Goal: Register for event/course

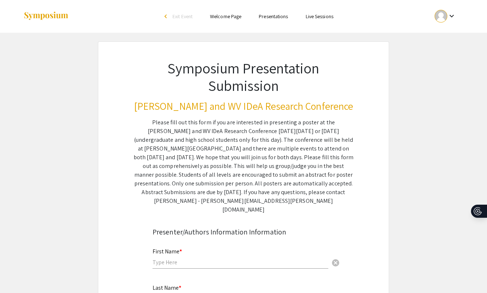
scroll to position [1567, 0]
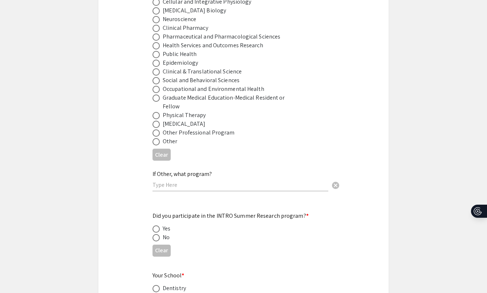
scroll to position [794, 0]
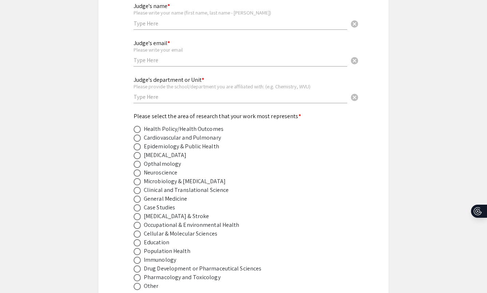
scroll to position [363, 0]
